Goal: Information Seeking & Learning: Check status

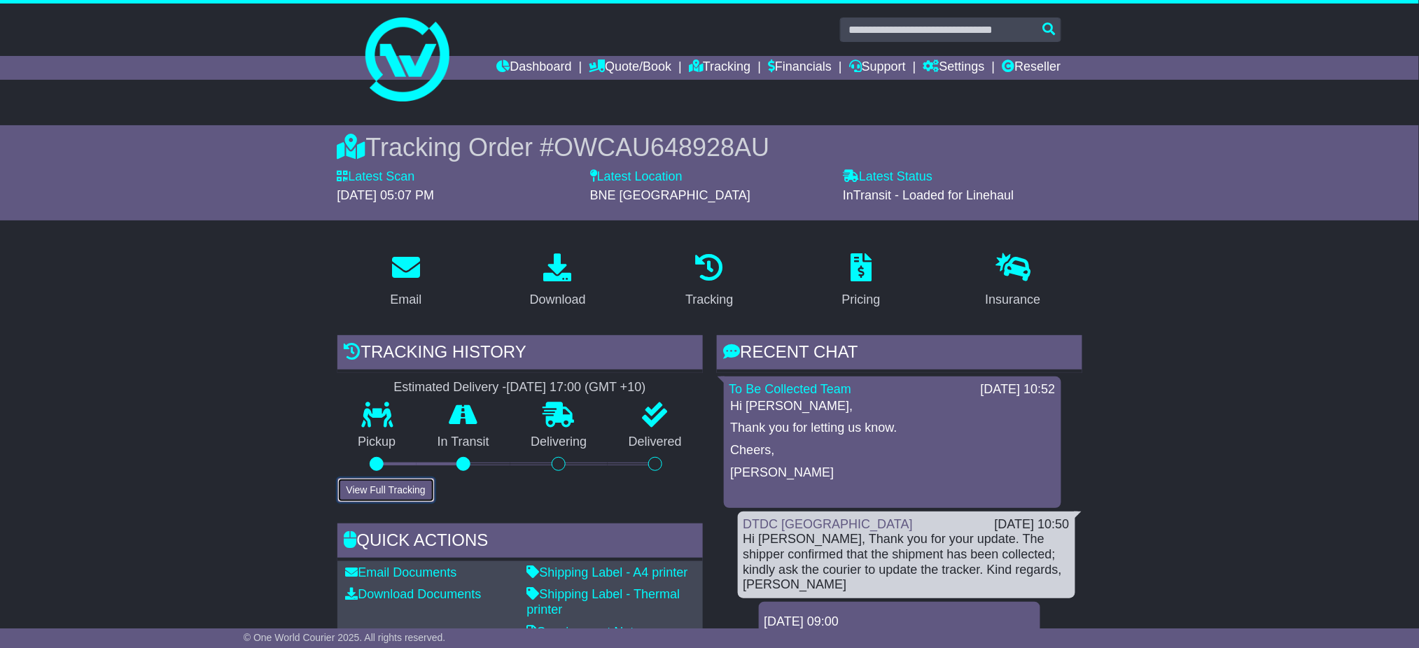
click at [402, 489] on button "View Full Tracking" at bounding box center [386, 490] width 97 height 25
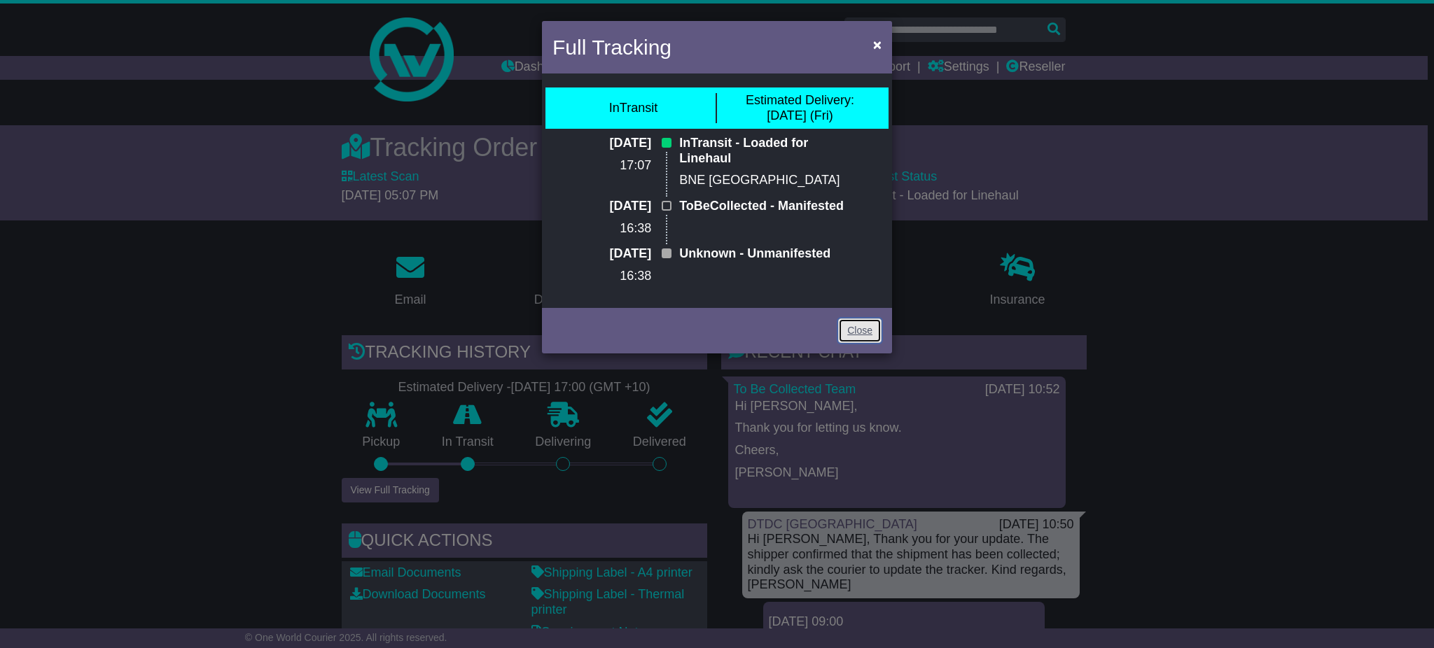
click at [866, 343] on link "Close" at bounding box center [859, 331] width 43 height 25
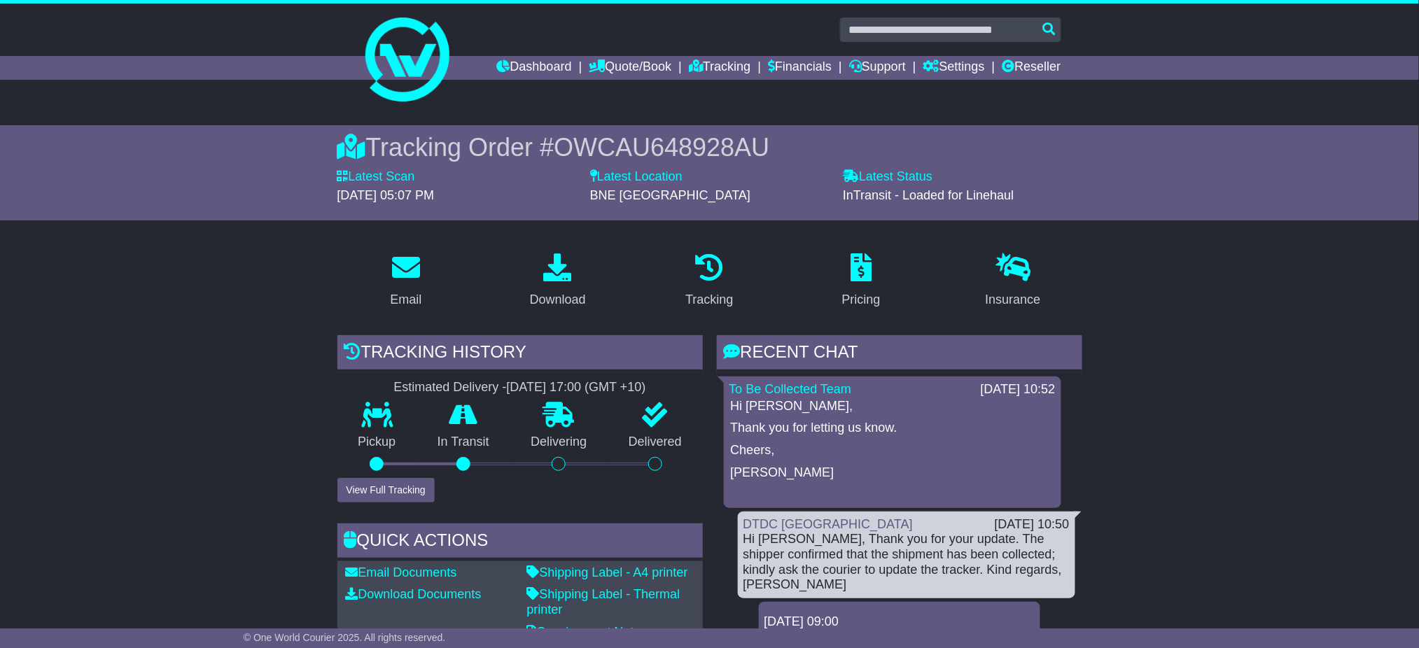
click at [387, 483] on button "View Full Tracking" at bounding box center [386, 490] width 97 height 25
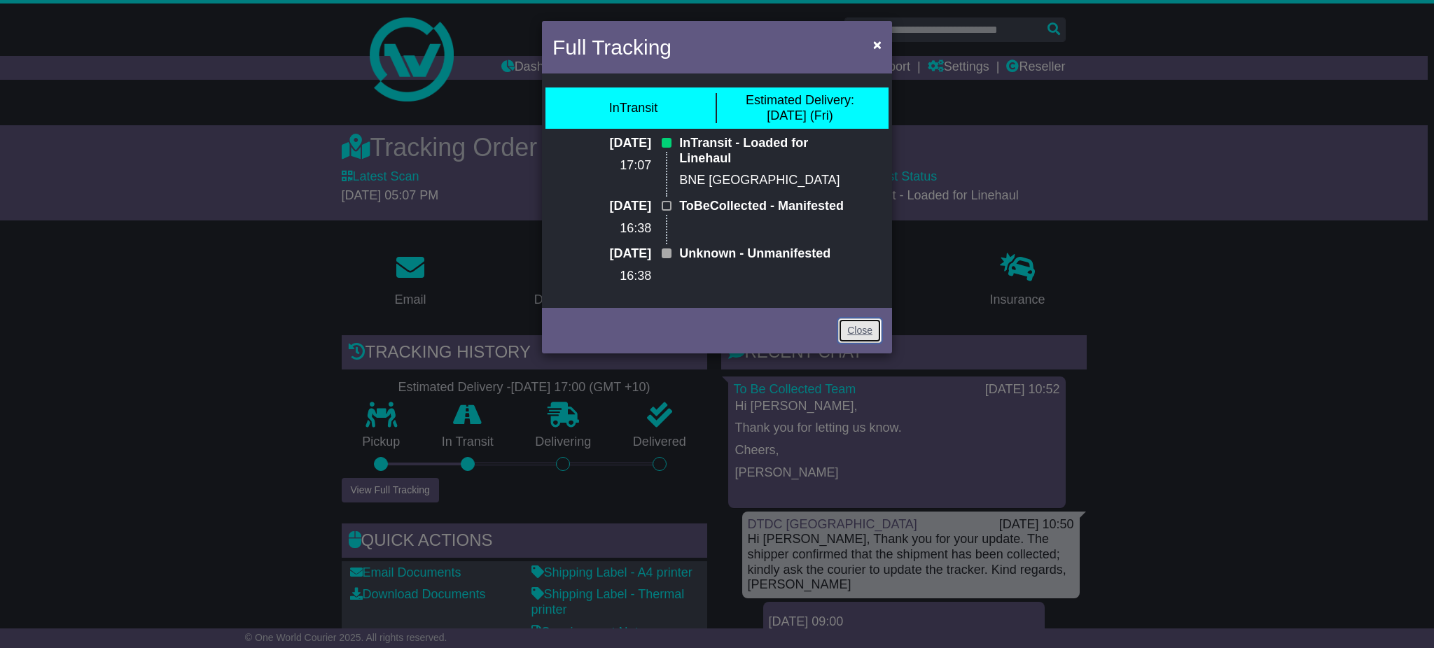
click at [869, 343] on link "Close" at bounding box center [859, 331] width 43 height 25
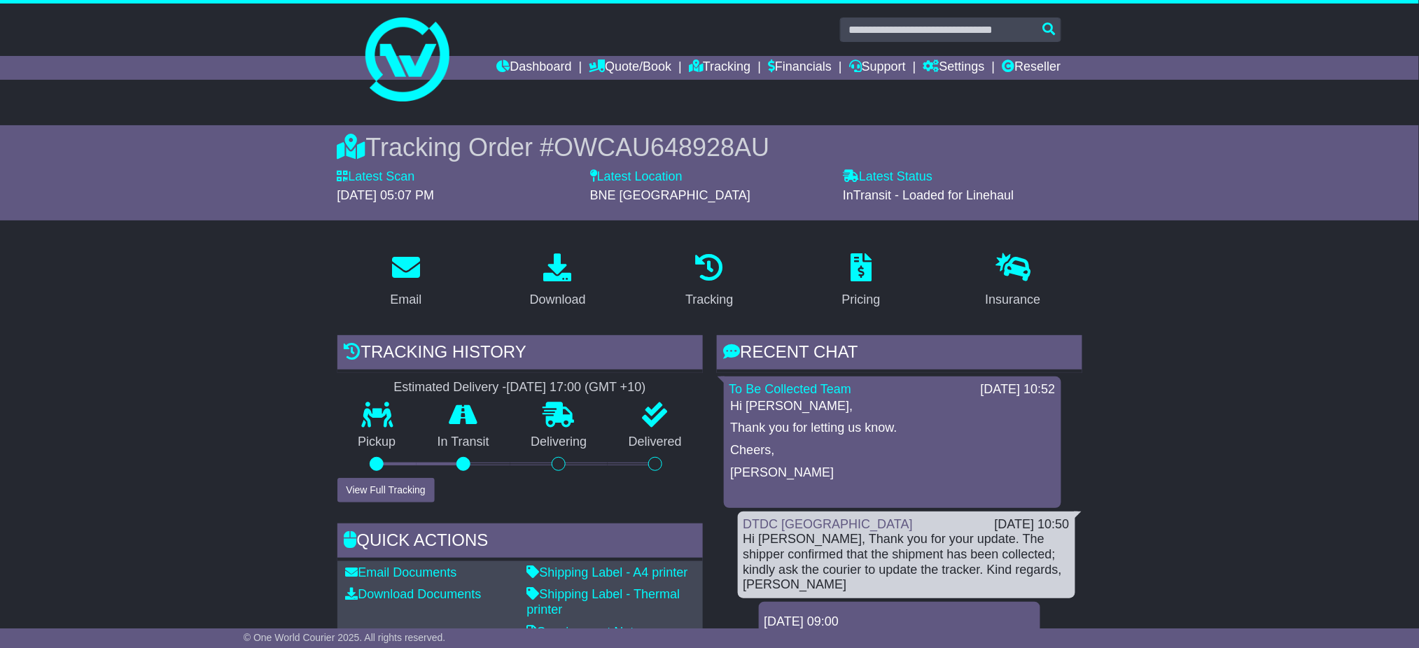
drag, startPoint x: 397, startPoint y: 494, endPoint x: 405, endPoint y: 485, distance: 11.9
click at [397, 494] on button "View Full Tracking" at bounding box center [386, 490] width 97 height 25
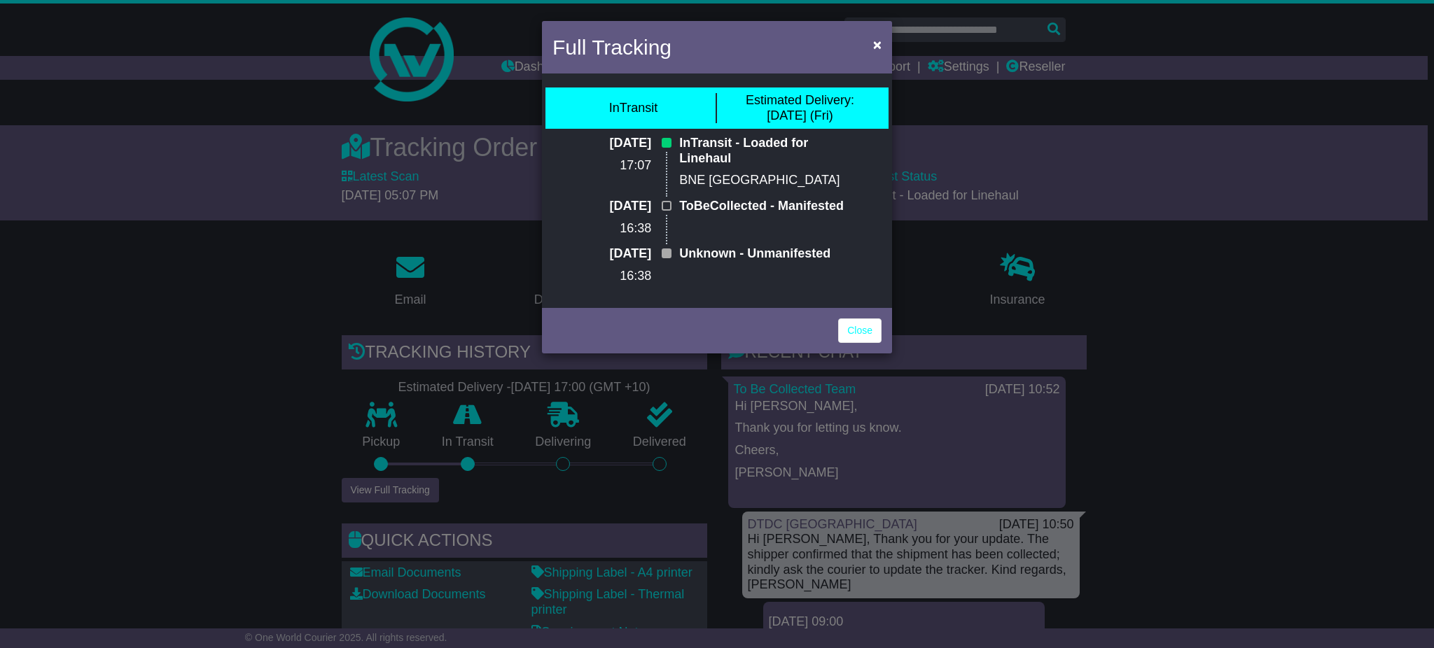
click at [1253, 364] on div "Full Tracking × InTransit Estimated Delivery: 26 Sep (Fri) 22 Sep 2025 17:07 In…" at bounding box center [717, 324] width 1434 height 648
